Goal: Task Accomplishment & Management: Use online tool/utility

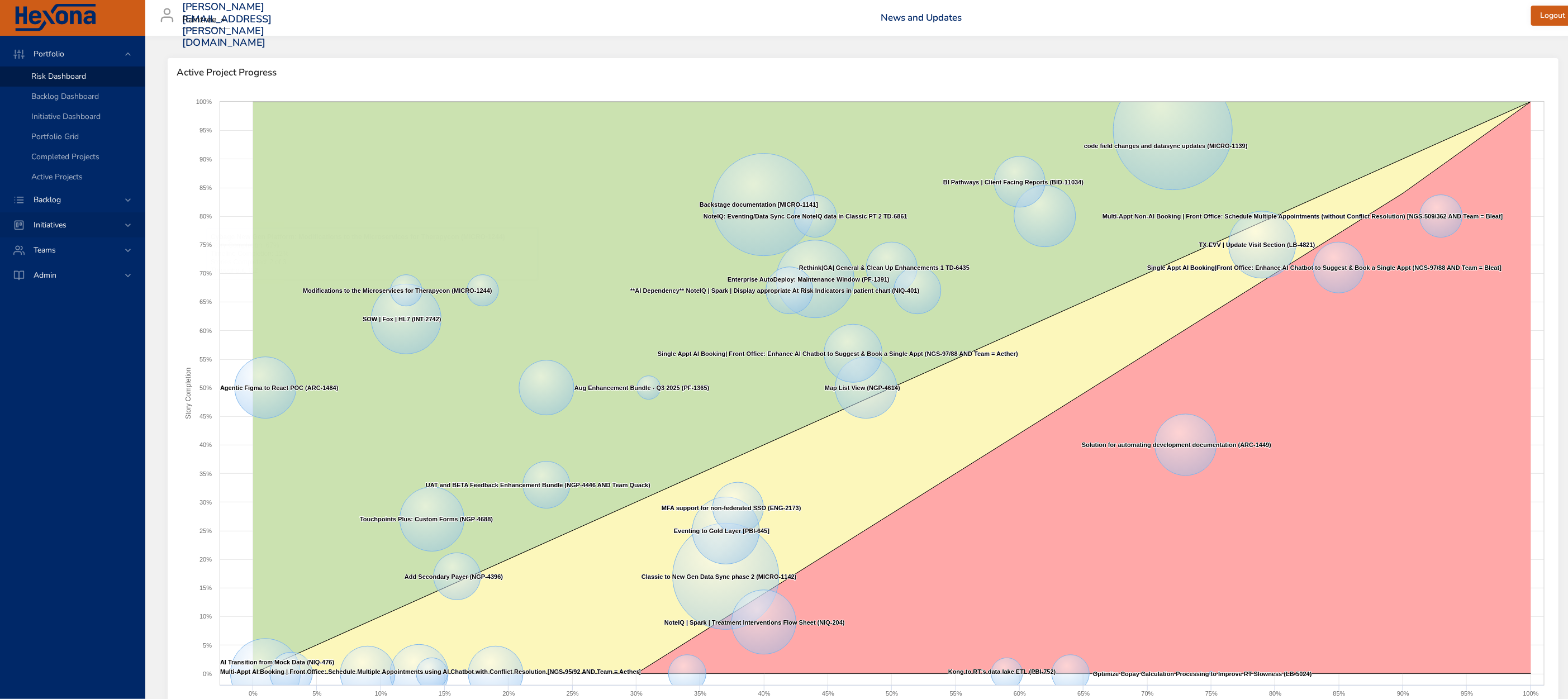
click at [78, 221] on div "Initiatives" at bounding box center [73, 225] width 97 height 12
click at [100, 147] on div "Milestone Details" at bounding box center [84, 147] width 105 height 11
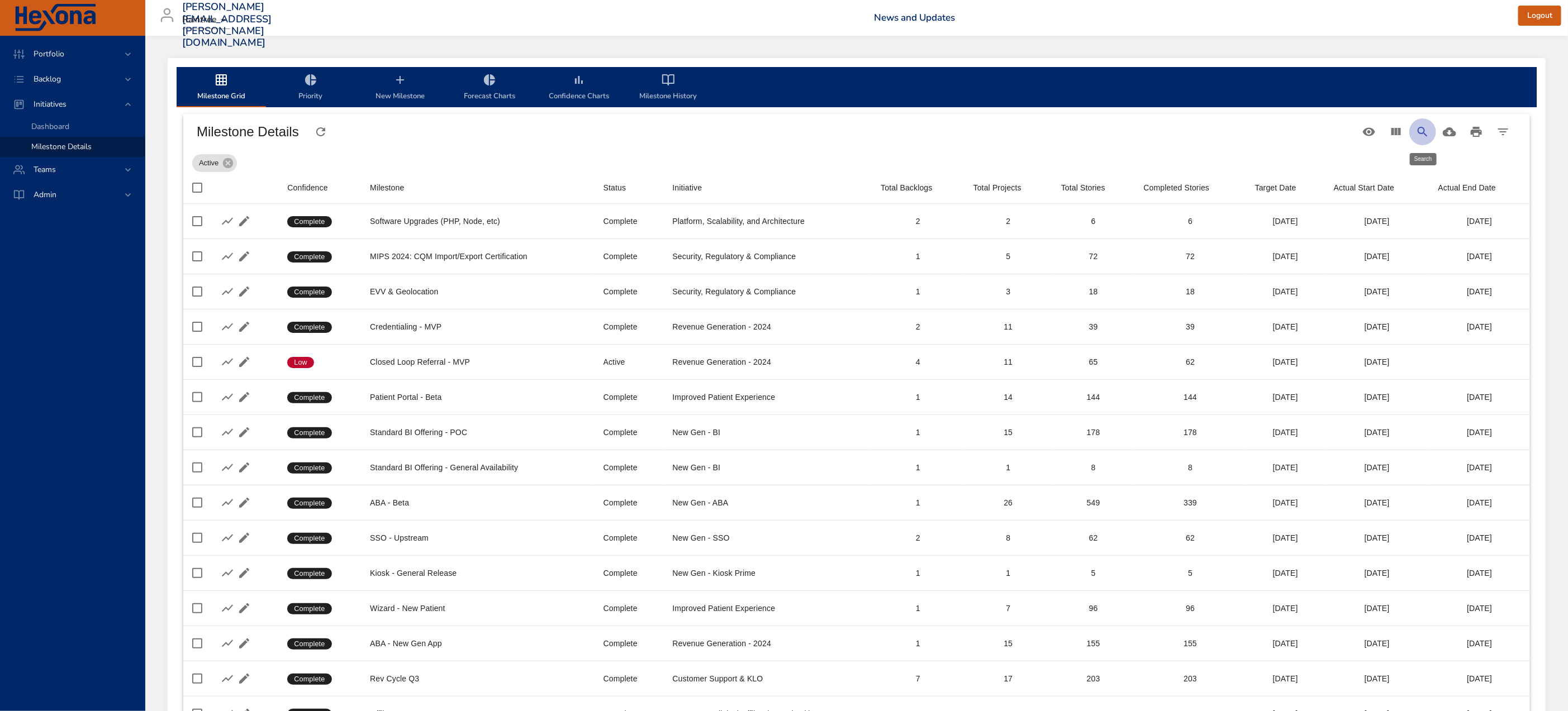
click at [1424, 130] on icon "Search" at bounding box center [1422, 131] width 10 height 10
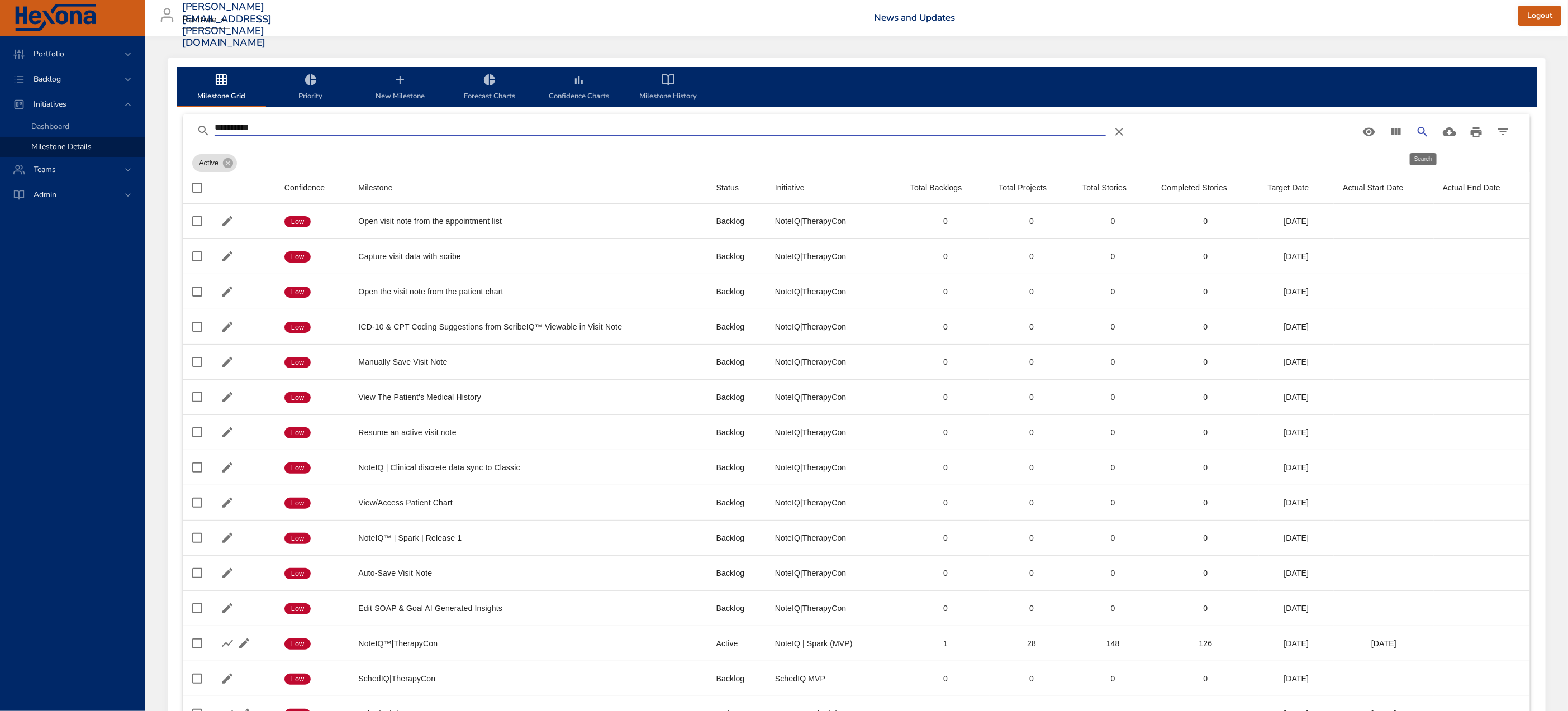
type input "**********"
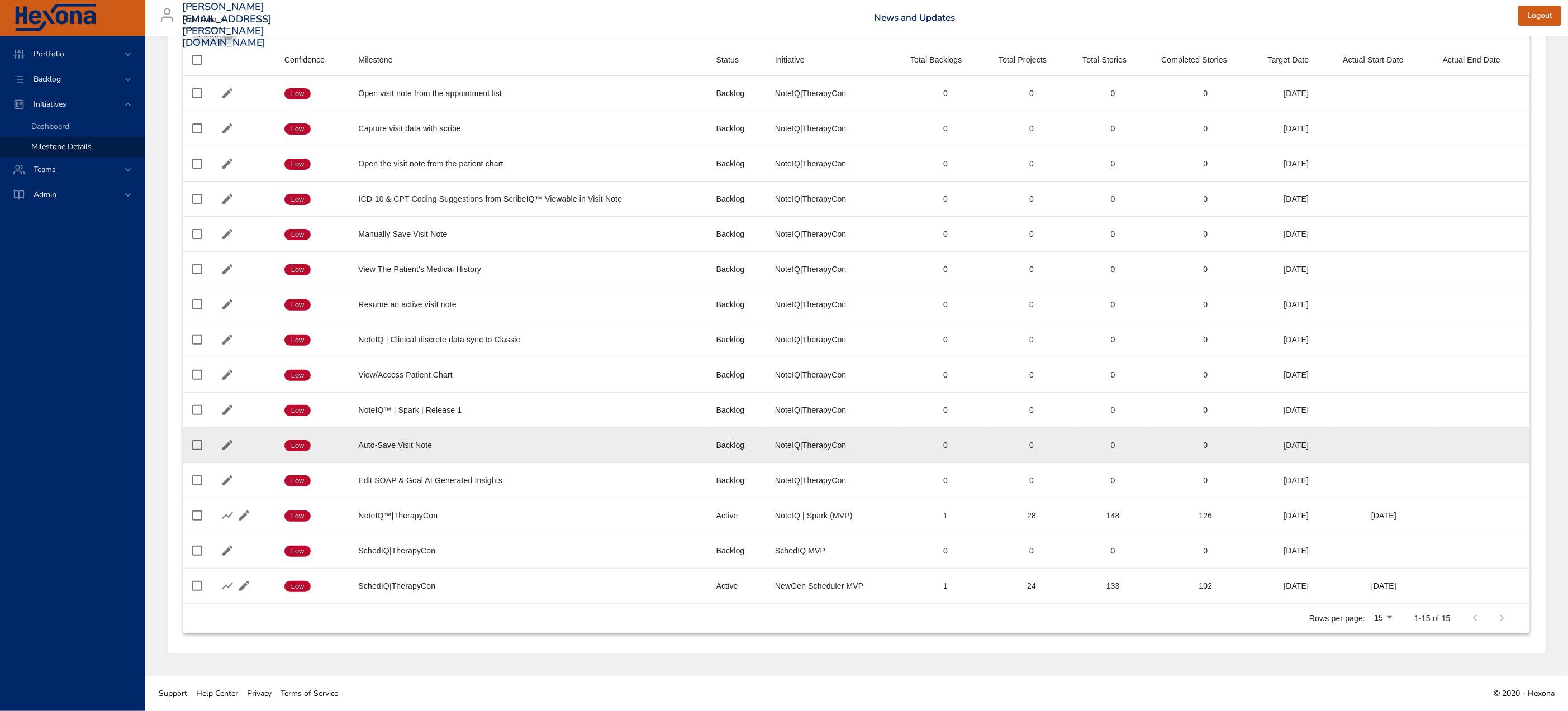
scroll to position [133, 0]
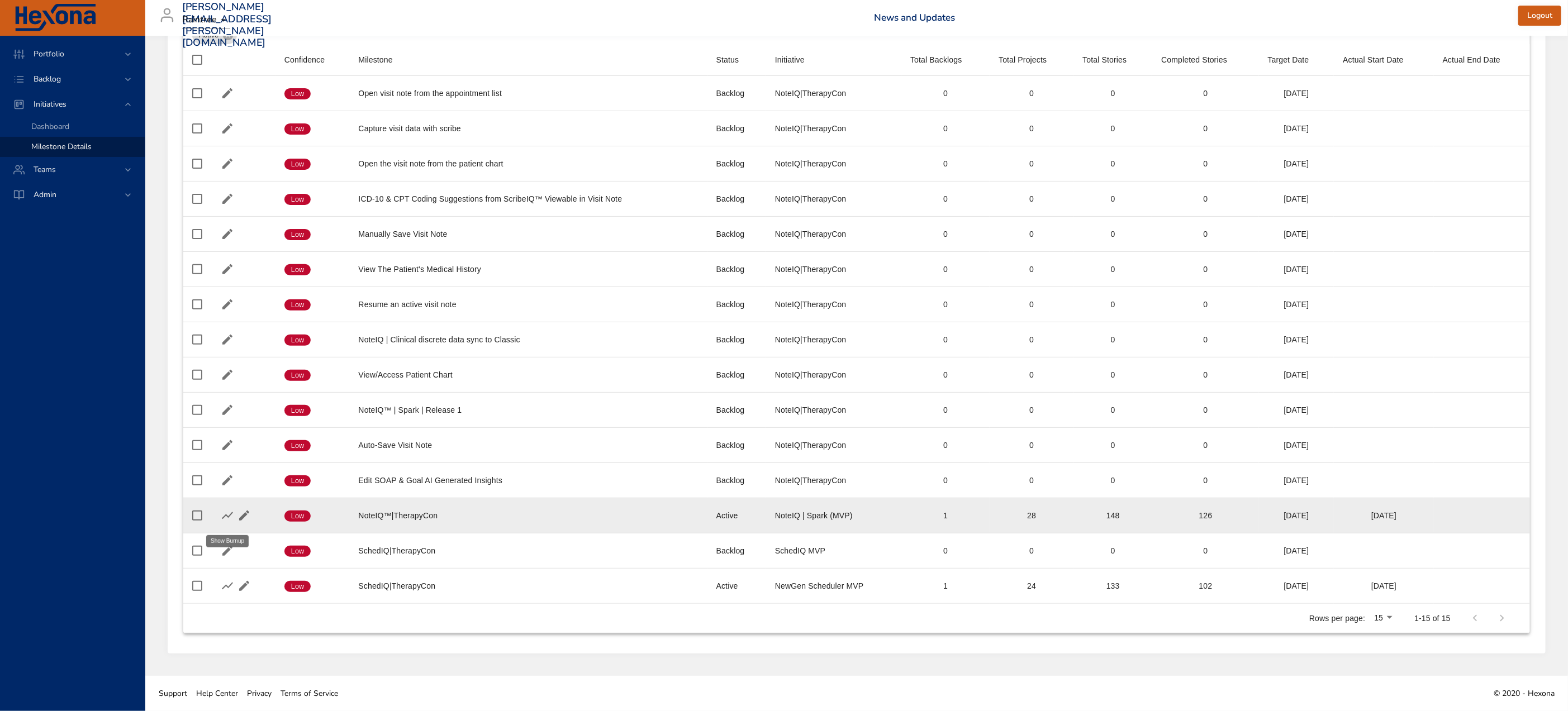
click at [221, 514] on icon "button" at bounding box center [227, 515] width 13 height 13
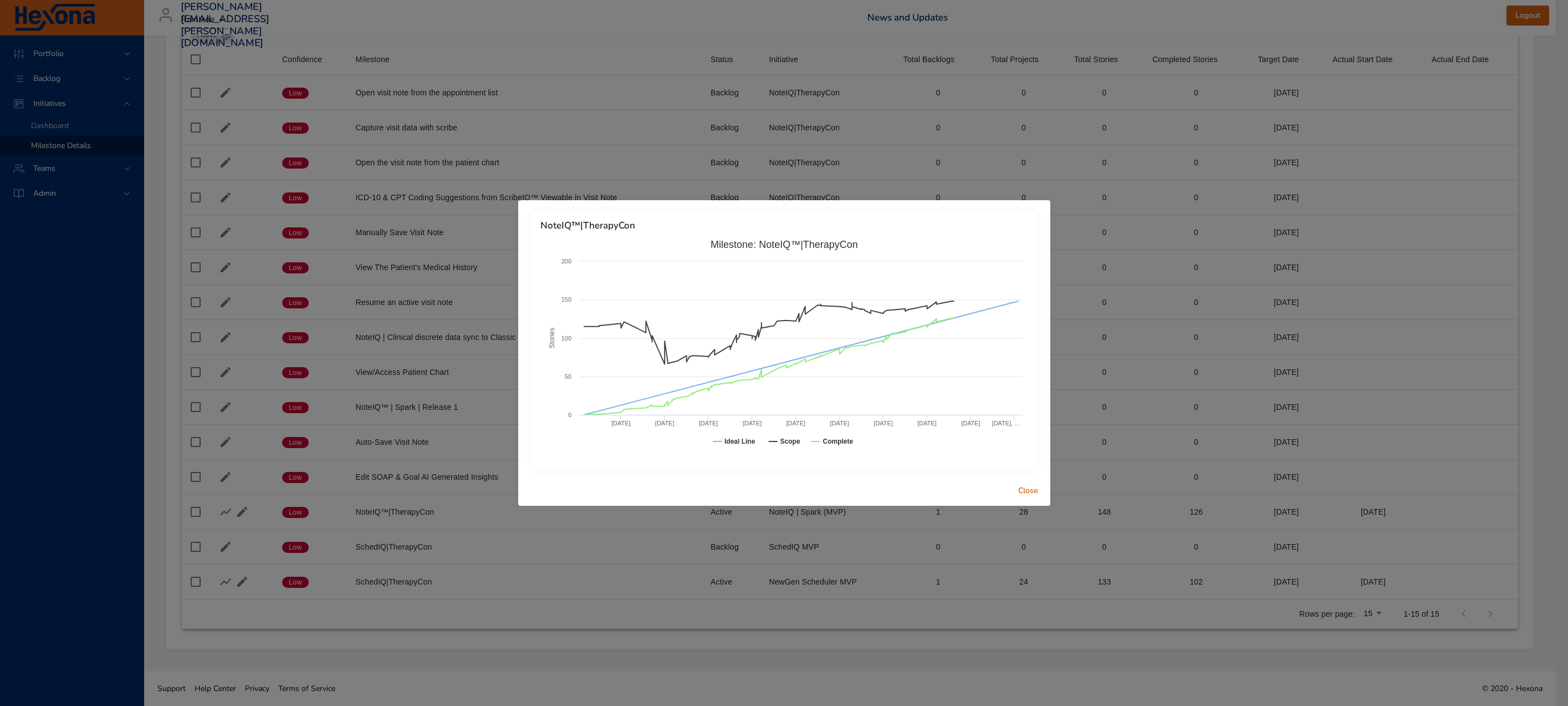
click at [1021, 487] on span "Close" at bounding box center [1028, 491] width 27 height 14
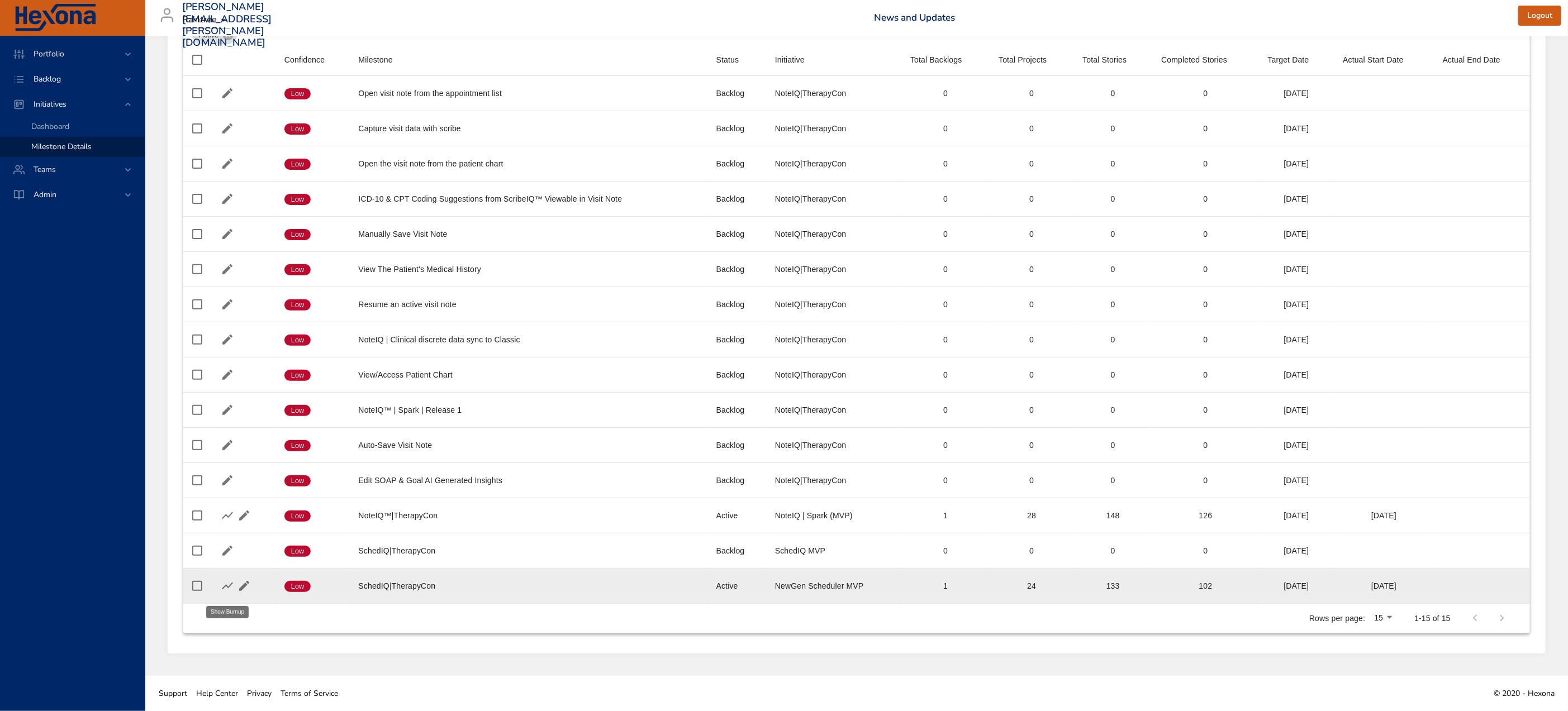
click at [221, 586] on icon "button" at bounding box center [227, 586] width 13 height 13
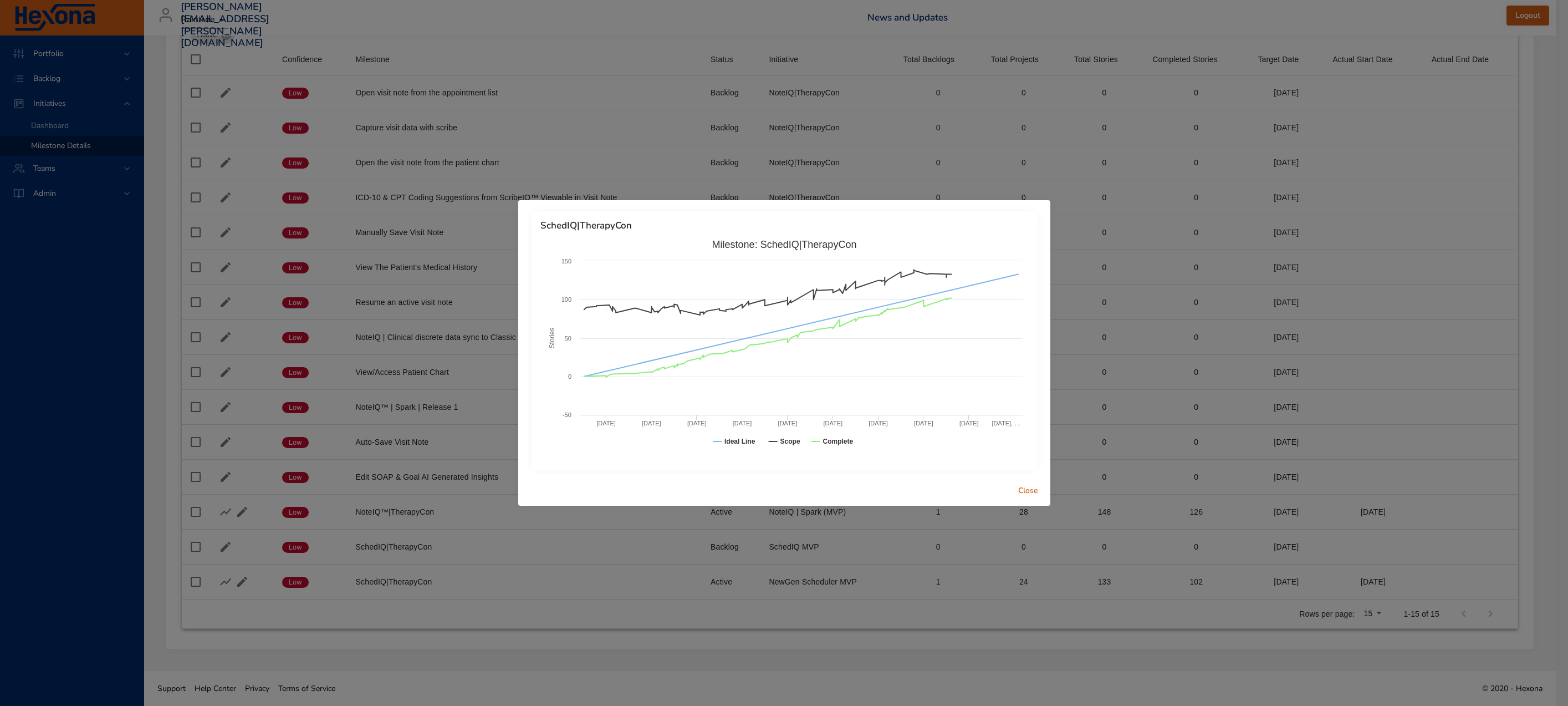
click at [1030, 489] on span "Close" at bounding box center [1028, 491] width 27 height 14
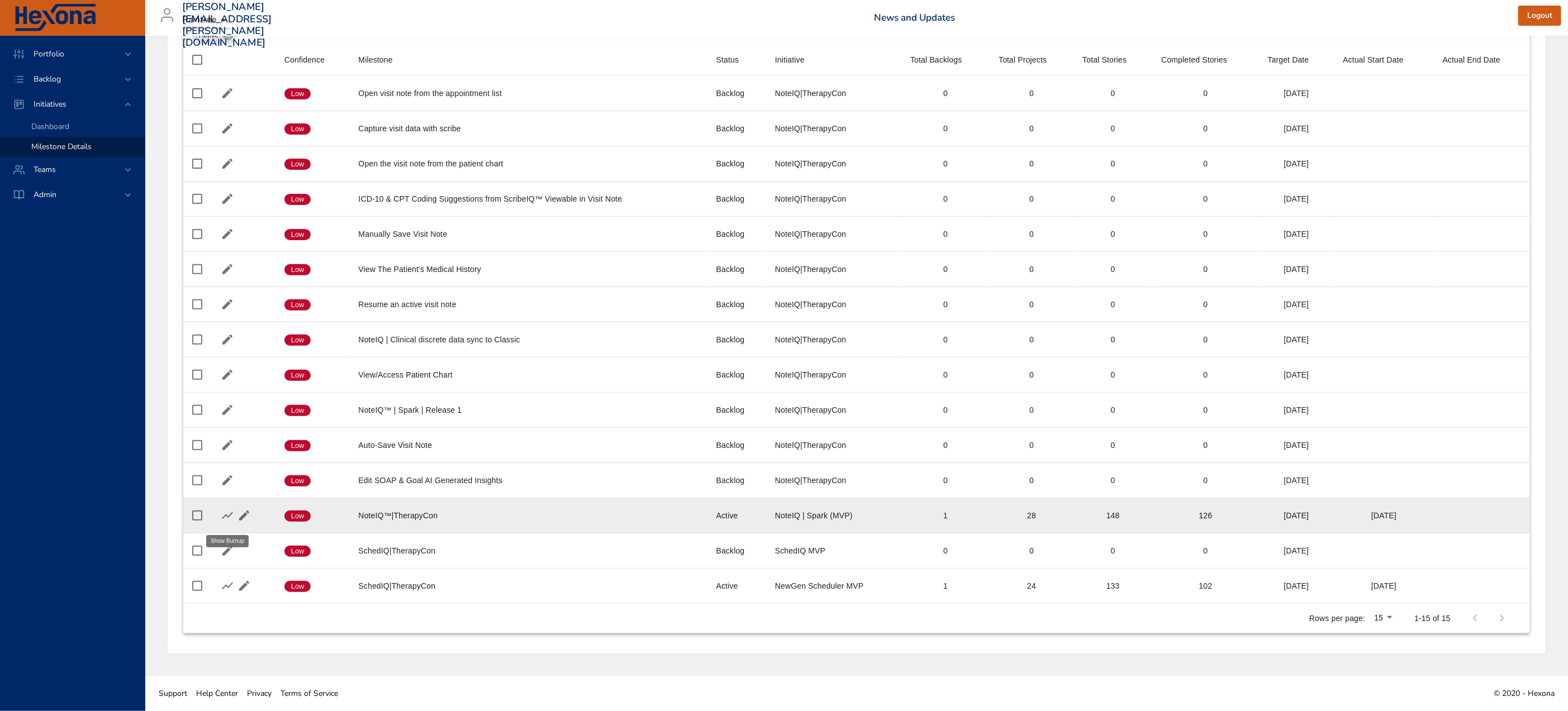
click at [229, 515] on icon "button" at bounding box center [227, 515] width 13 height 13
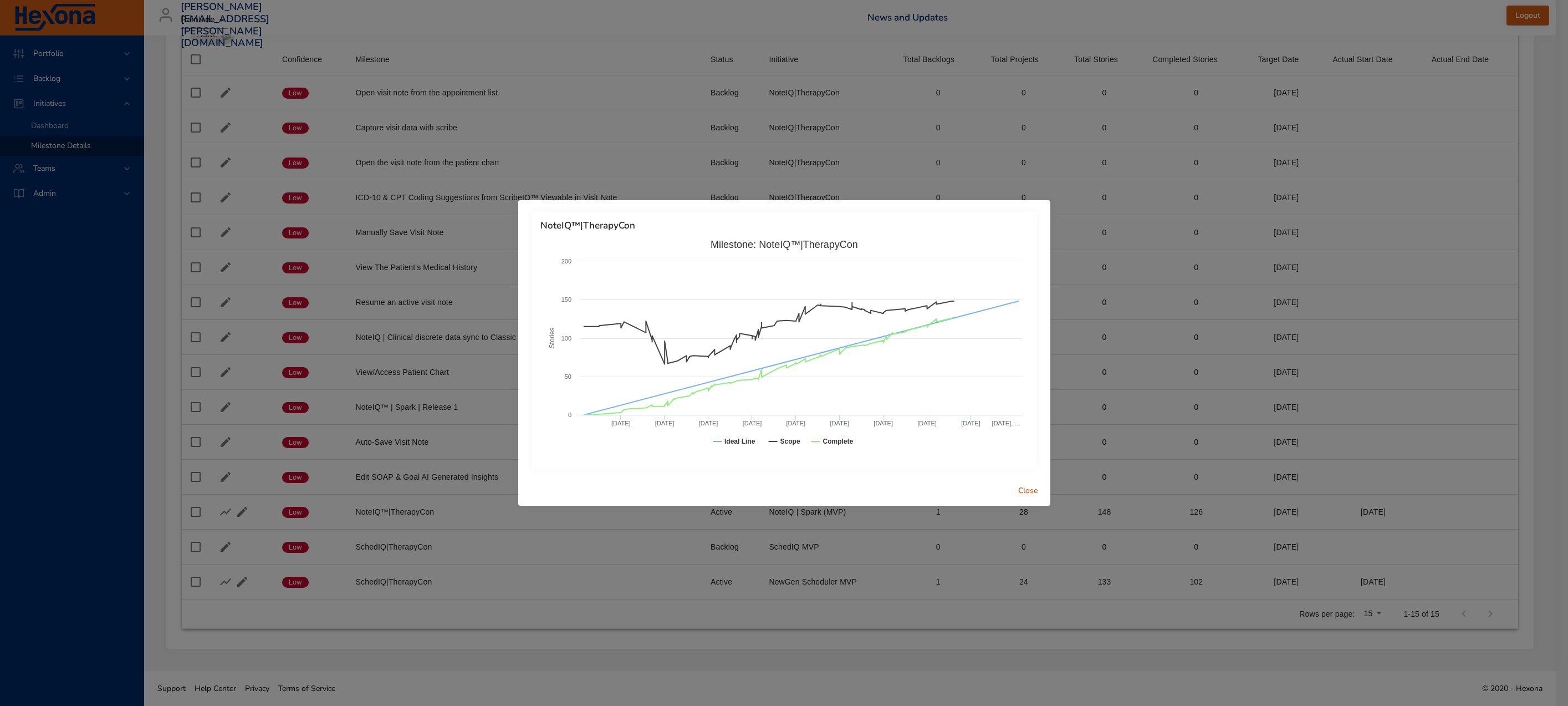
click at [57, 71] on div "NoteIQ™|TherapyCon Created with Highcharts 9.0.1 Stories Milestone: NoteIQ™|The…" at bounding box center [784, 353] width 1568 height 706
click at [56, 76] on div "NoteIQ™|TherapyCon Created with Highcharts 9.0.1 Stories Milestone: NoteIQ™|The…" at bounding box center [784, 353] width 1568 height 706
click at [1029, 489] on span "Close" at bounding box center [1028, 491] width 27 height 14
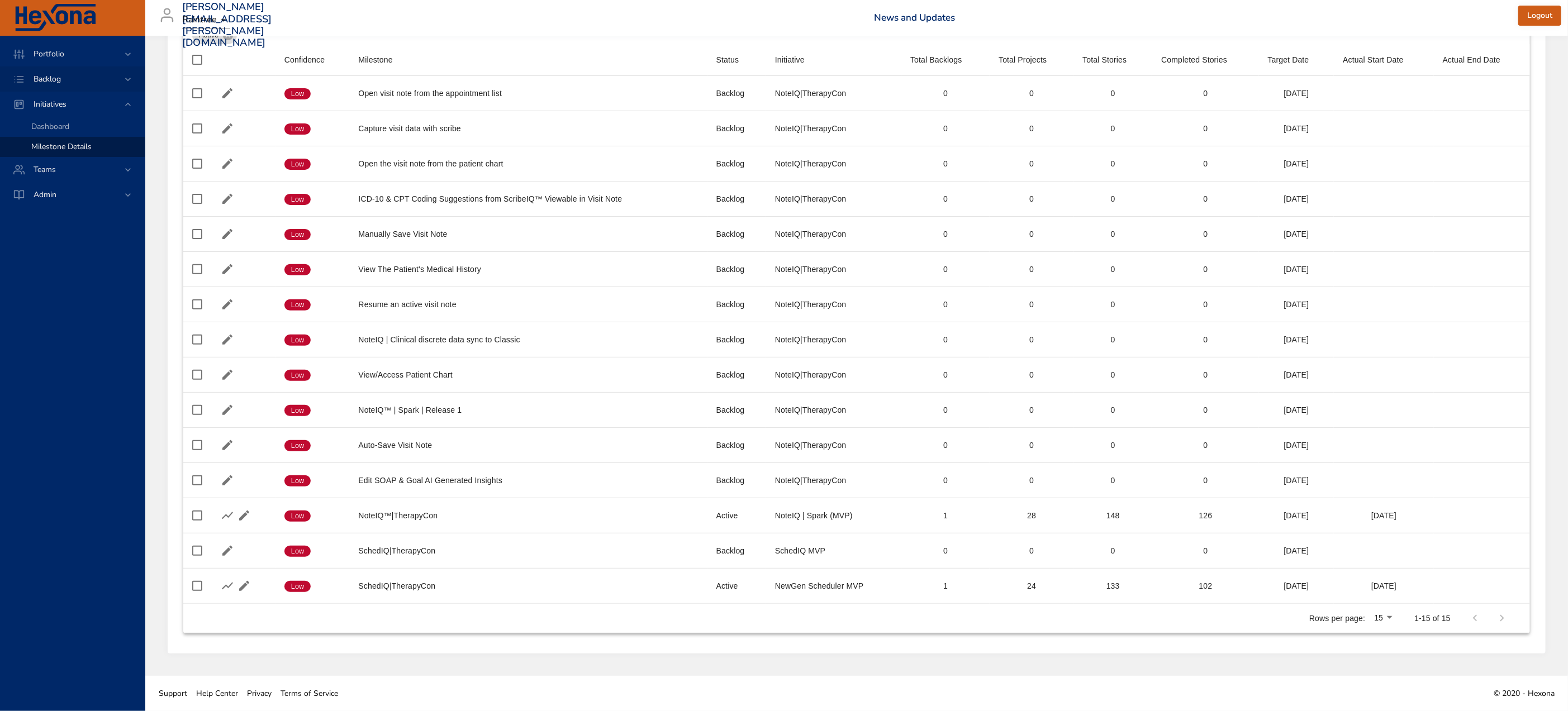
click at [74, 73] on div "Backlog" at bounding box center [73, 79] width 97 height 12
click at [73, 93] on link "Backlog Details" at bounding box center [73, 101] width 145 height 20
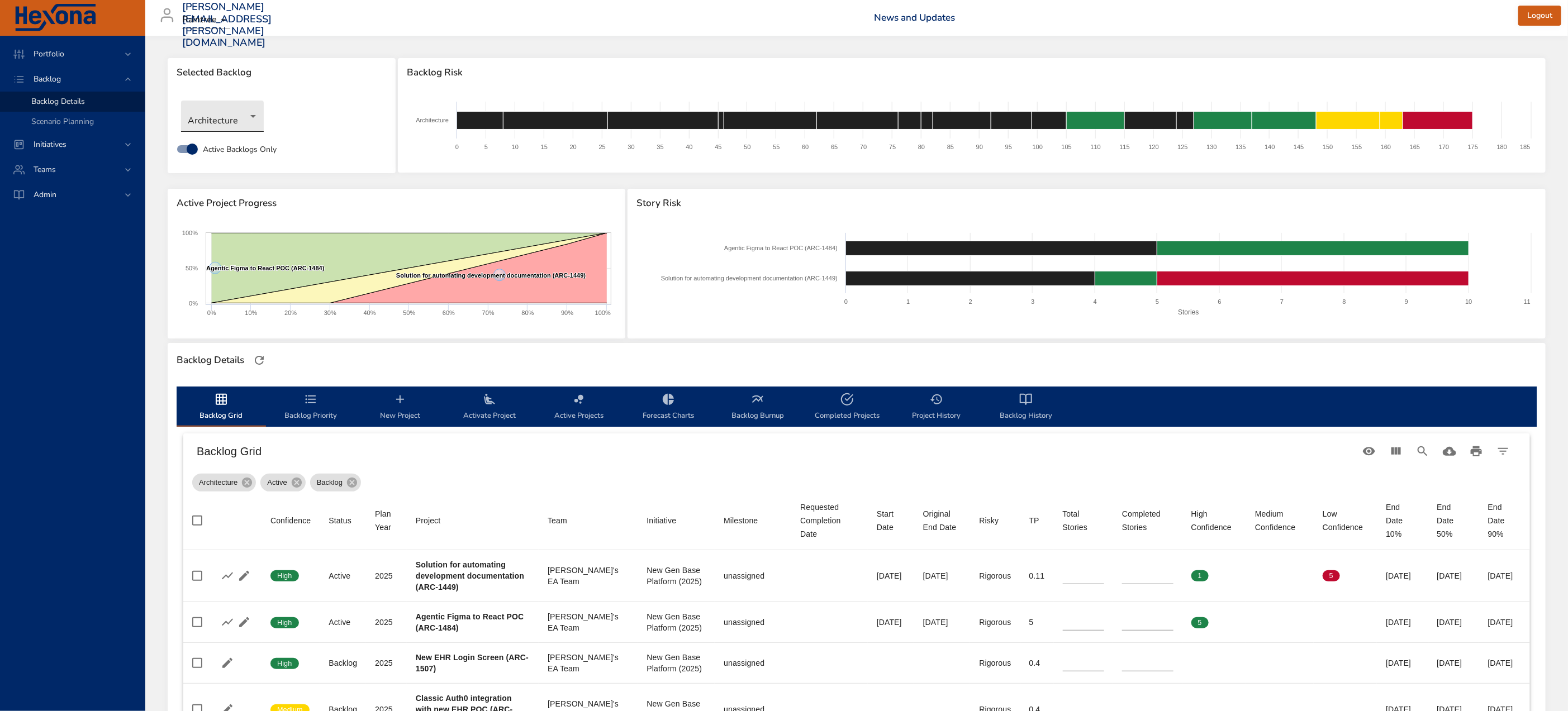
click at [238, 109] on body "Portfolio Backlog Backlog Details Scenario Planning Initiatives Teams [PERSON_N…" at bounding box center [784, 355] width 1568 height 711
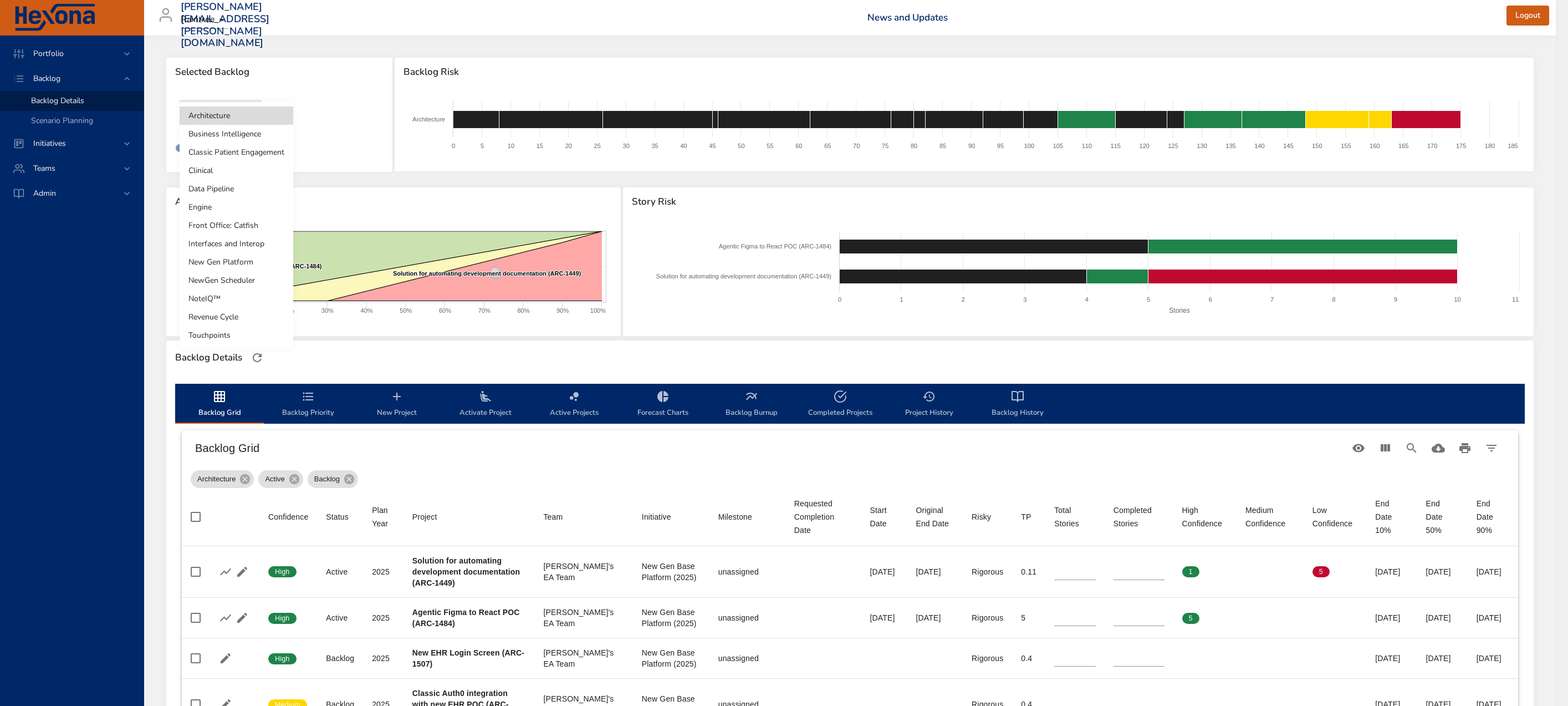
click at [240, 156] on li "Classic Patient Engagement" at bounding box center [236, 152] width 113 height 18
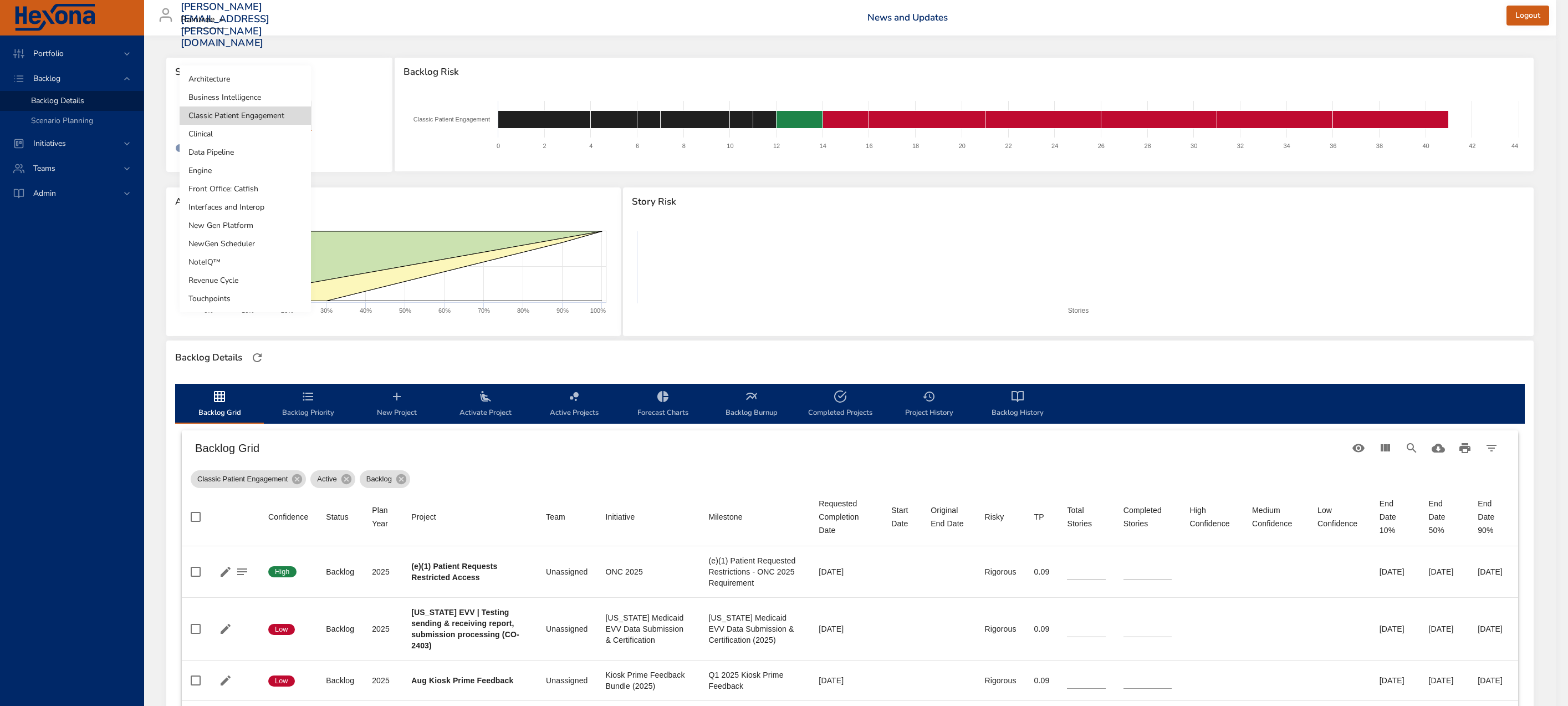
click at [211, 123] on body "Portfolio Backlog Backlog Details Scenario Planning Initiatives Teams Admin [PE…" at bounding box center [784, 353] width 1568 height 706
click at [211, 123] on li "Classic Patient Engagement" at bounding box center [245, 115] width 132 height 18
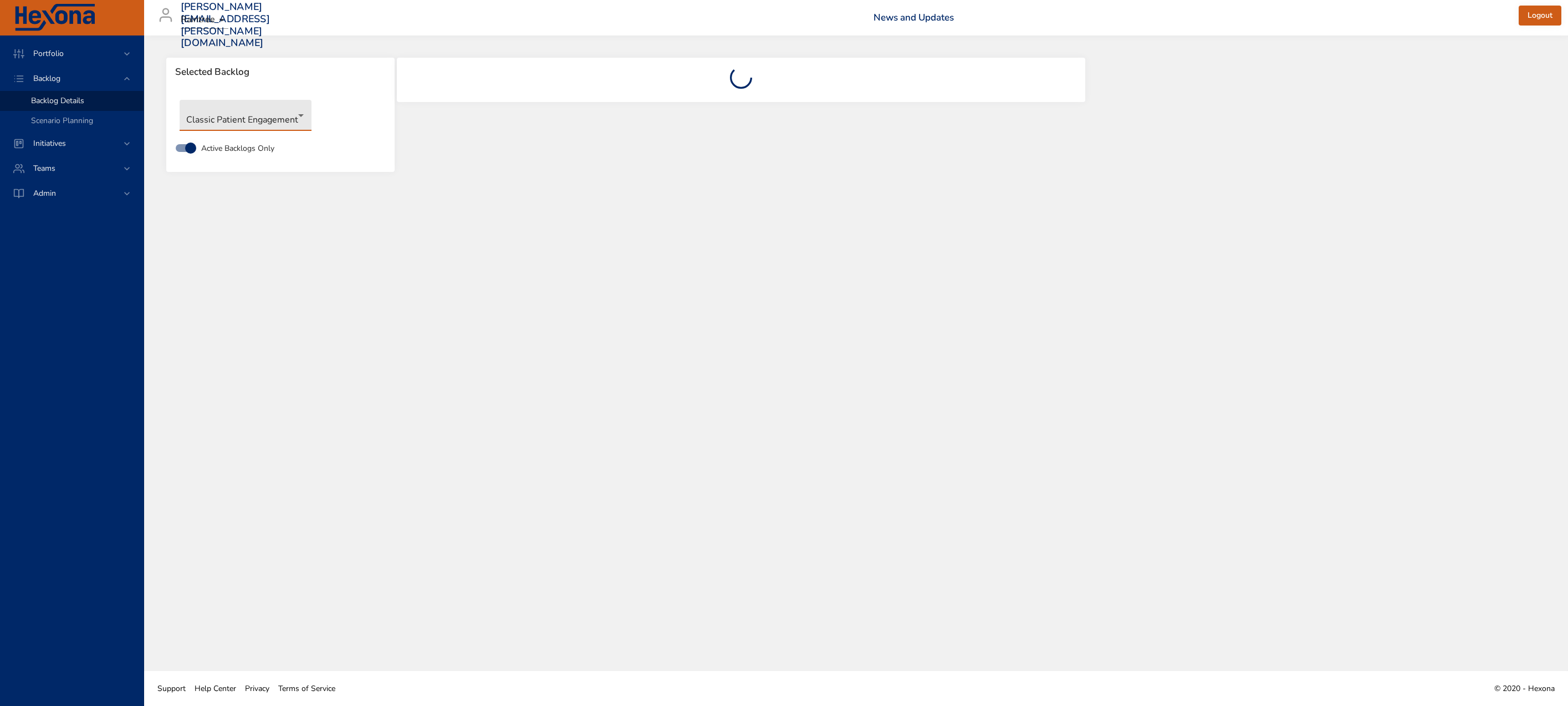
click at [211, 123] on body "Portfolio Backlog Backlog Details Scenario Planning Initiatives Teams Admin [EM…" at bounding box center [784, 353] width 1568 height 706
click at [215, 257] on li "NoteIQ™" at bounding box center [245, 262] width 132 height 18
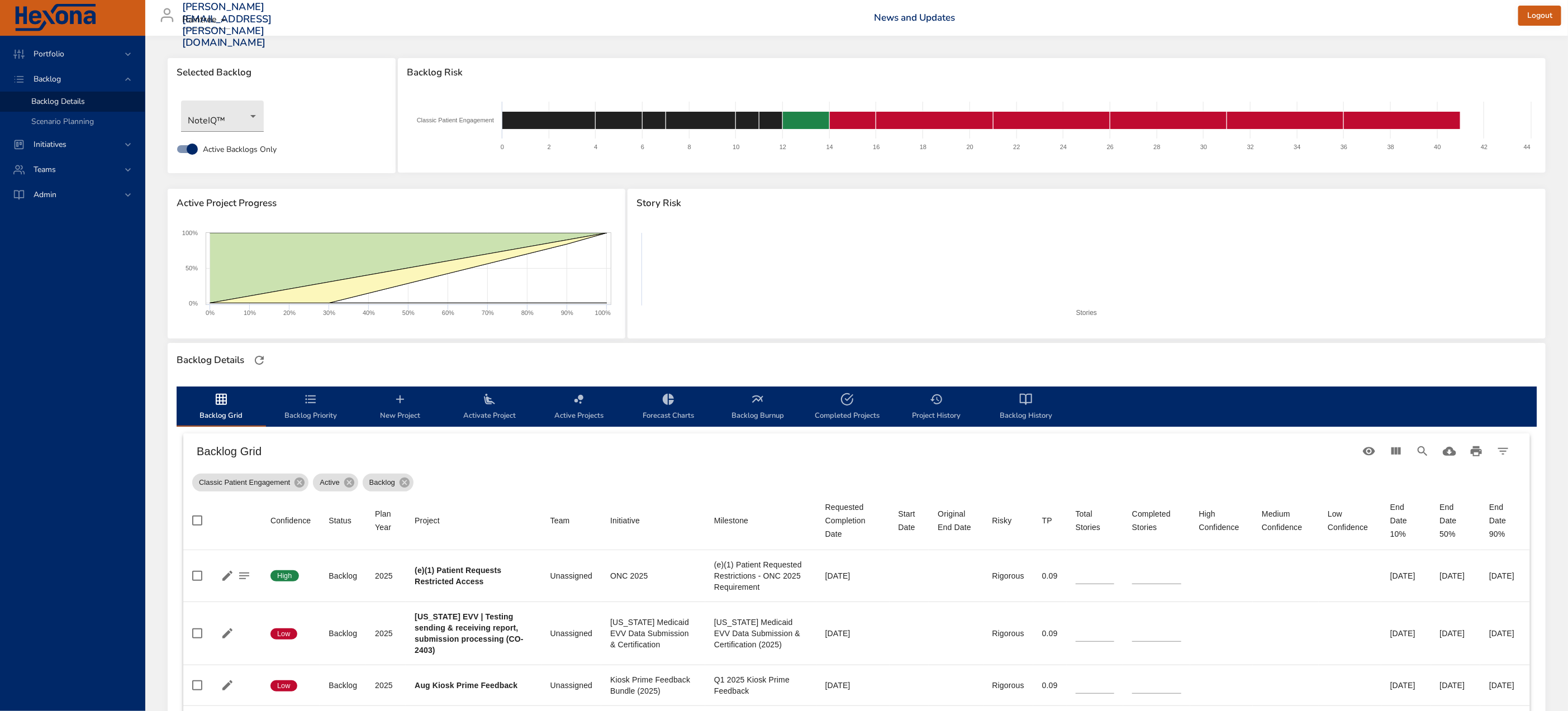
type input "**"
type input "*"
type input "**"
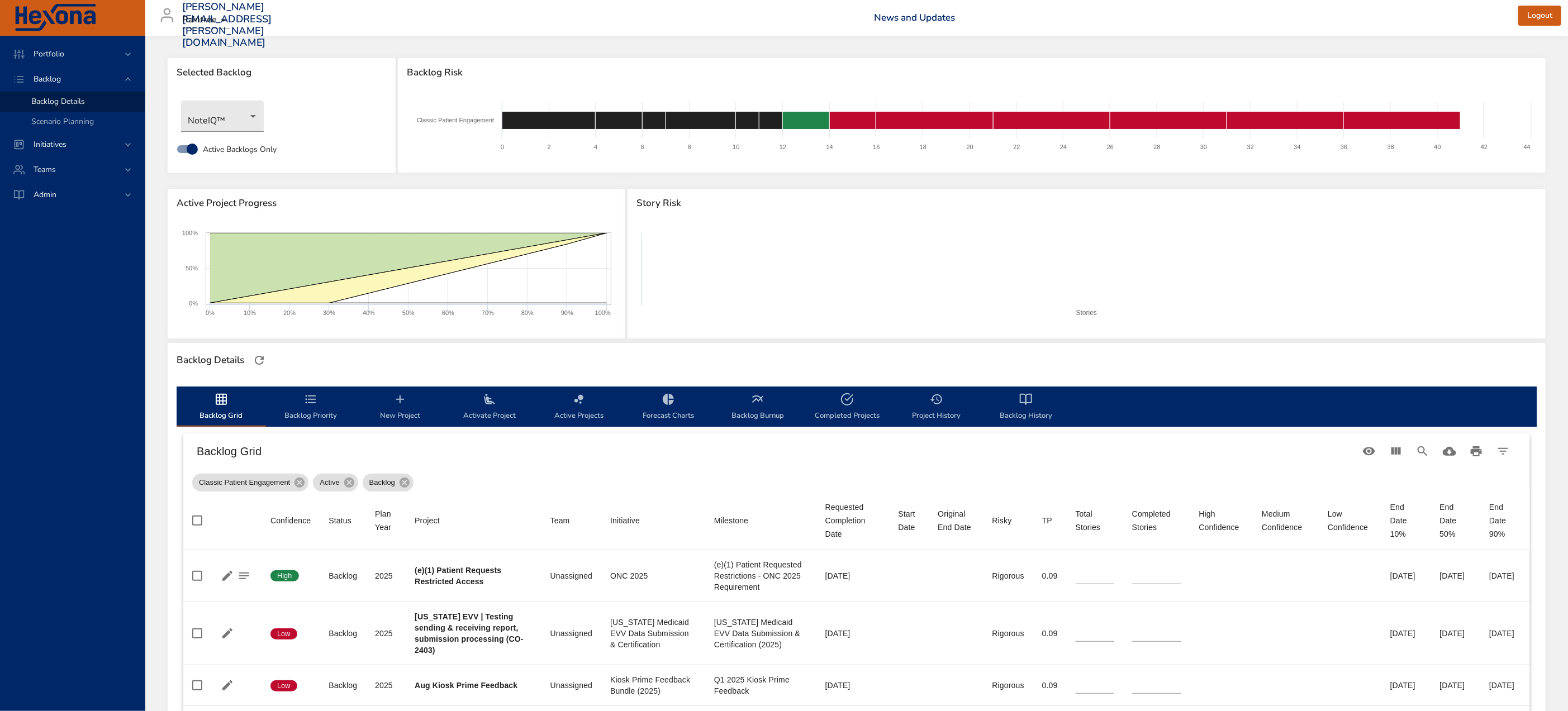
type input "*"
type input "**"
type input "*"
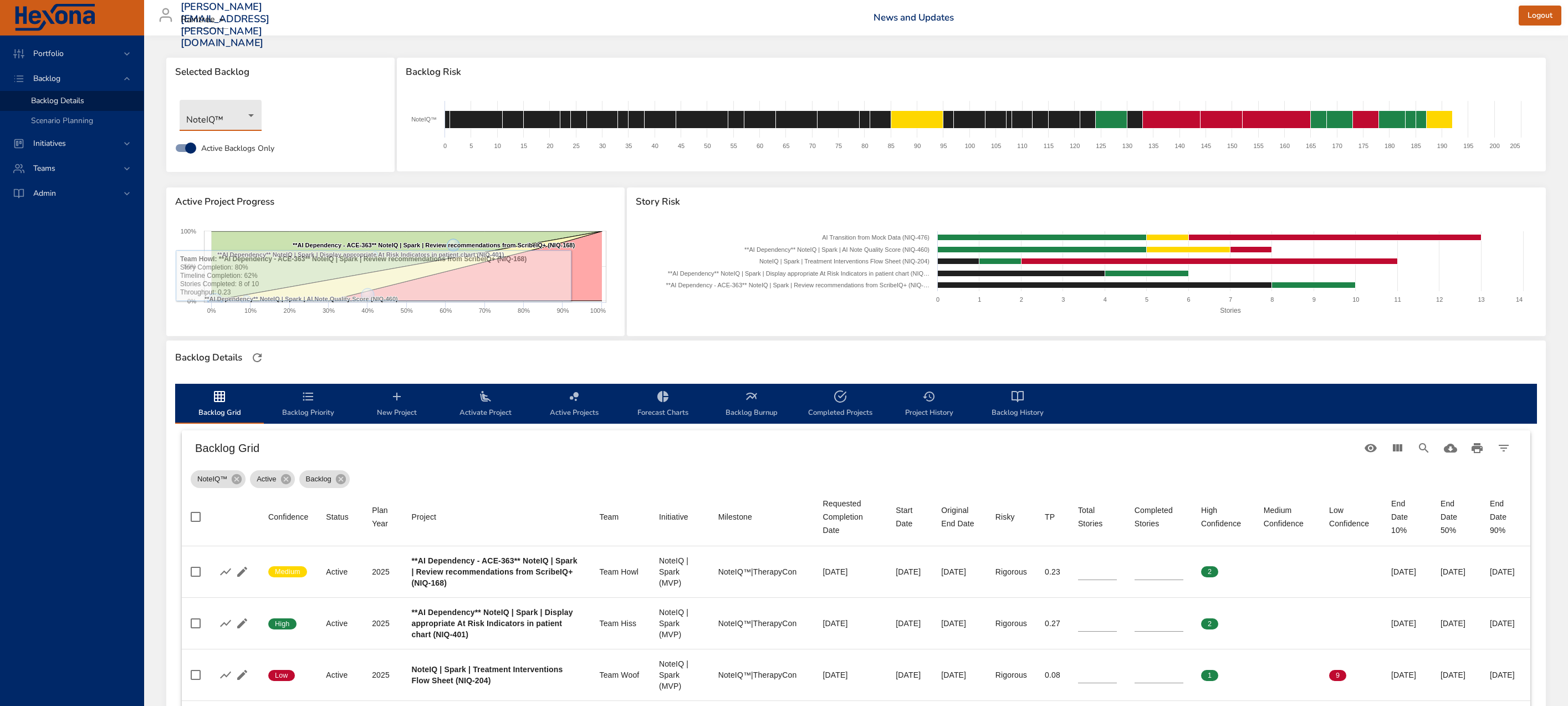
click at [226, 111] on body "Portfolio Backlog Backlog Details Scenario Planning Initiatives Teams Admin [PE…" at bounding box center [784, 353] width 1568 height 706
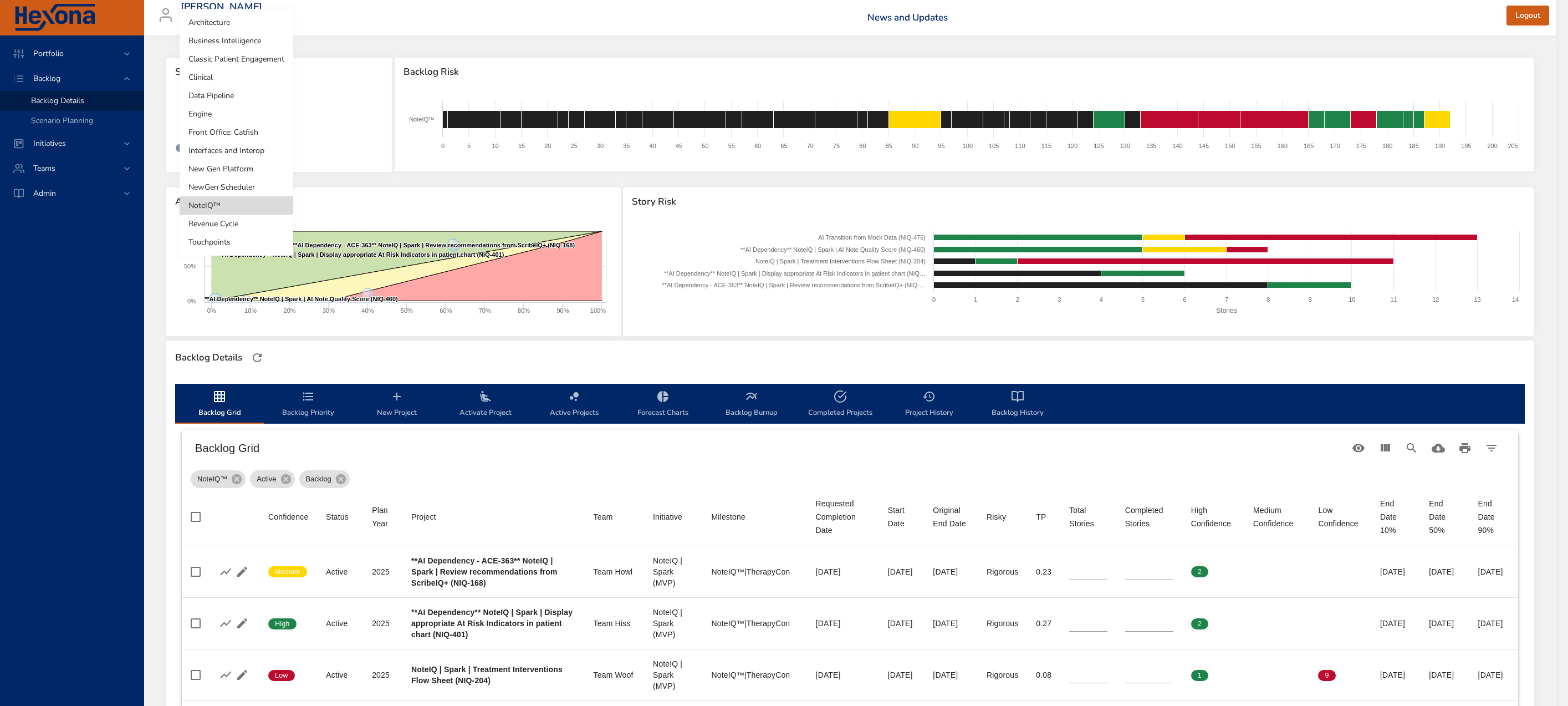
click at [261, 57] on li "Classic Patient Engagement" at bounding box center [236, 59] width 113 height 18
